Goal: Find specific page/section: Find specific page/section

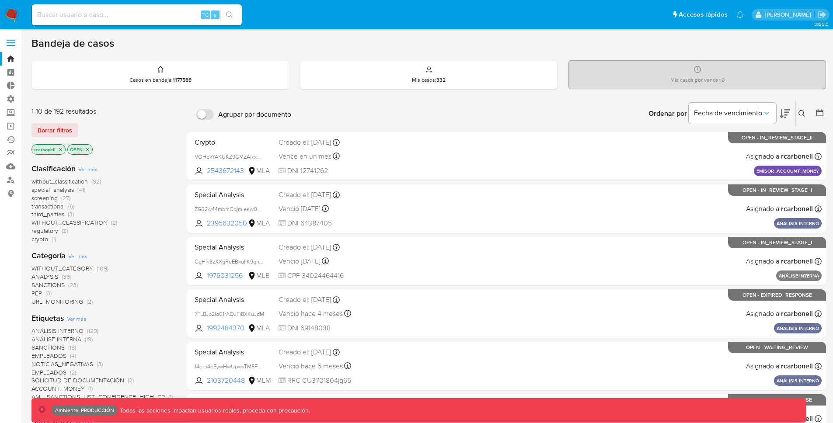
click at [4, 42] on label at bounding box center [11, 43] width 22 height 18
click at [0, 0] on input "checkbox" at bounding box center [0, 0] width 0 height 0
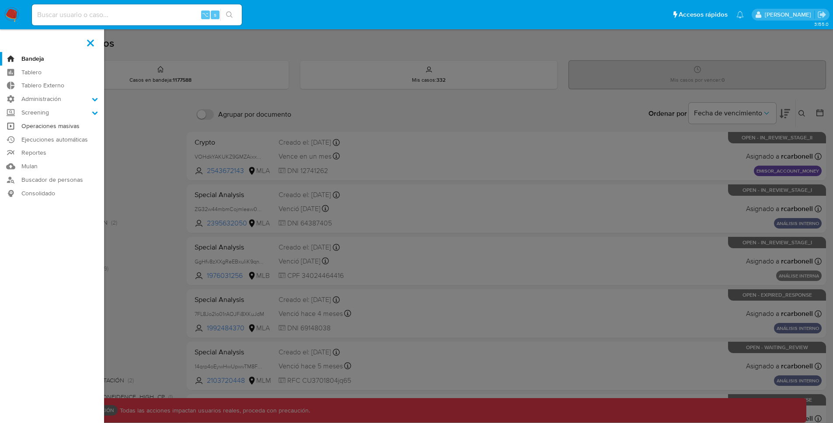
click at [66, 123] on link "Operaciones masivas" at bounding box center [52, 126] width 104 height 14
